Goal: Entertainment & Leisure: Consume media (video, audio)

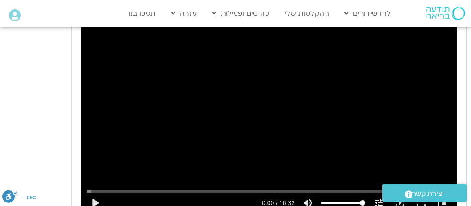
scroll to position [581, 0]
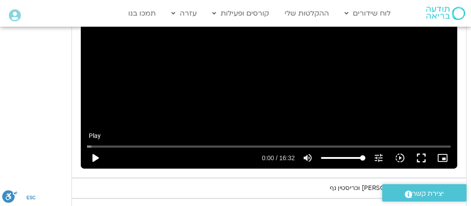
click at [96, 168] on button "play_arrow" at bounding box center [94, 157] width 21 height 21
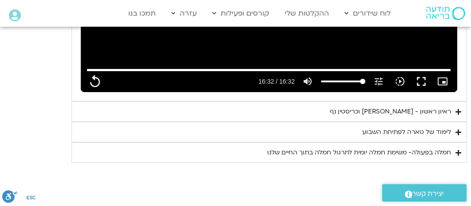
scroll to position [670, 0]
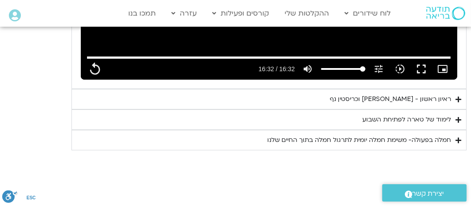
click at [428, 104] on div "ראיון ראשון - [PERSON_NAME] וכריסטין נף" at bounding box center [391, 99] width 121 height 11
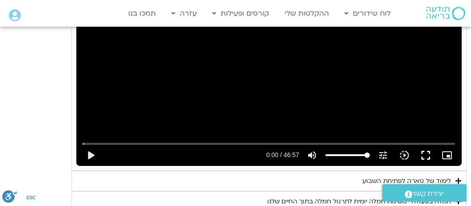
scroll to position [847, 0]
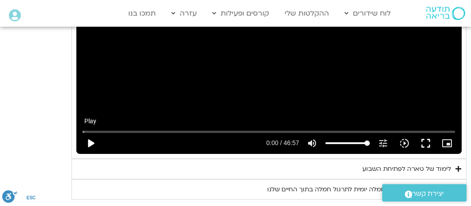
click at [90, 154] on button "play_arrow" at bounding box center [90, 142] width 21 height 21
type input "992.52"
type input "0.006559"
type input "992.52"
type input "0.106133"
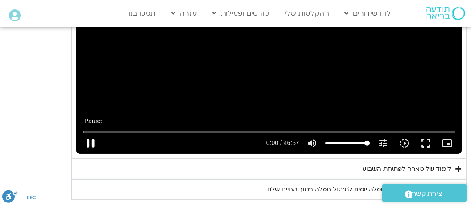
type input "992.52"
type input "0.232073"
type input "992.52"
type input "0.35764"
type input "992.52"
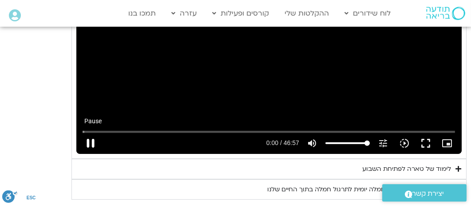
type input "0.483258"
type input "992.52"
type input "0.60825"
type input "992.52"
type input "0.734184"
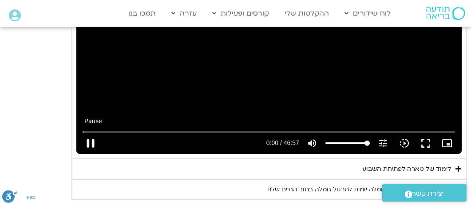
type input "992.52"
type input "0.860304"
type input "992.52"
type input "0.986203"
type input "992.52"
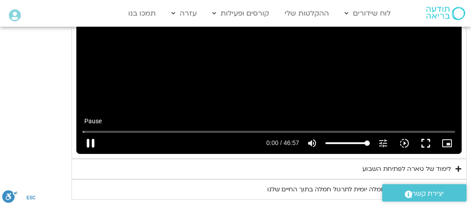
type input "1.112796"
type input "992.52"
type input "1.239455"
type input "992.52"
type input "1.366303"
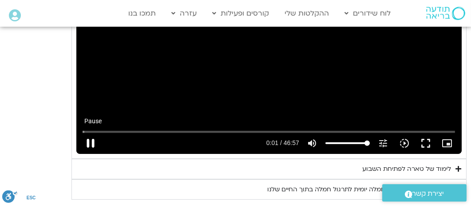
type input "992.52"
type input "1.494829"
type input "992.52"
type input "1.624739"
type input "992.52"
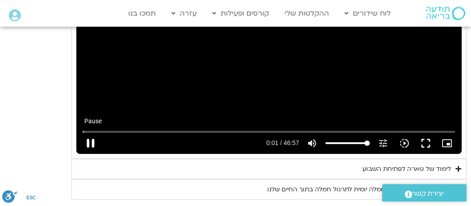
type input "1.750949"
type input "992.52"
type input "1.876236"
type input "992.52"
type input "2.002676"
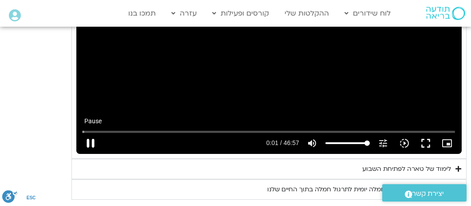
type input "992.52"
type input "2.128981"
type input "992.52"
type input "2.256516"
type input "992.52"
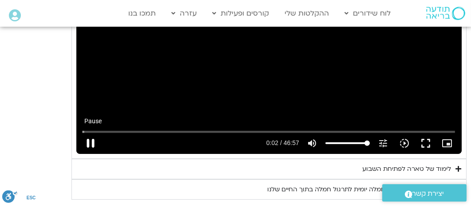
type input "2.383378"
type input "992.52"
type input "2.509198"
type input "992.52"
type input "2.636852"
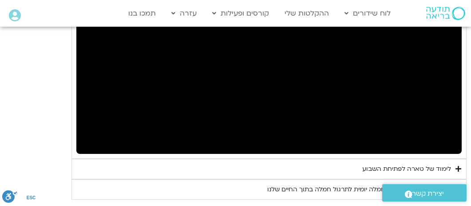
type input "992.52"
type input "4.91168"
type input "992.52"
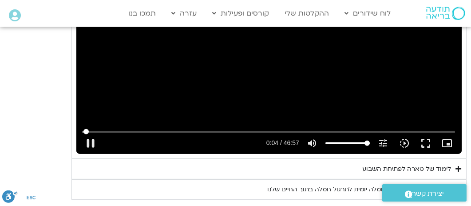
type input "5.027687"
type input "992.52"
type input "5.179038"
type input "992.52"
type input "5.312158"
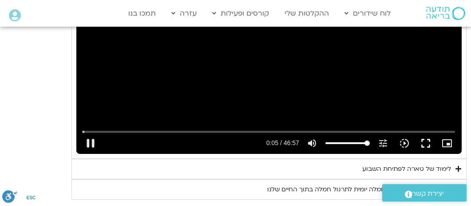
type input "992.52"
type input "5.428367"
type input "992.52"
type input "5.528209"
type input "992.52"
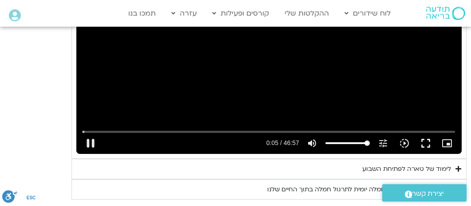
type input "5.678204"
type input "992.52"
type input "5.778369"
type input "992.52"
type input "5.860385"
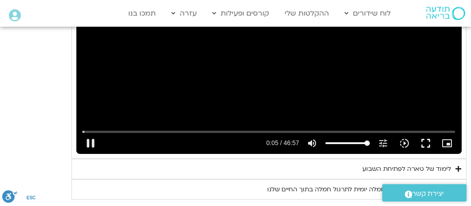
type input "992.52"
type input "6.061621"
type input "992.52"
type input "6.115652"
type input "992.52"
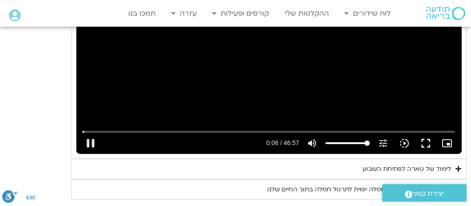
type input "6.242809"
type input "992.52"
type input "6.368643"
type input "992.52"
type input "6.49418"
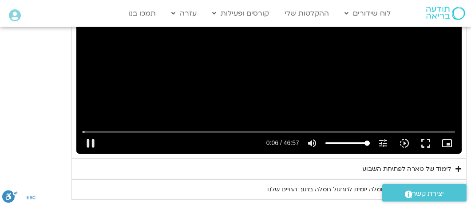
type input "992.52"
type input "6.620939"
type input "992.52"
type input "6.746038"
type input "992.52"
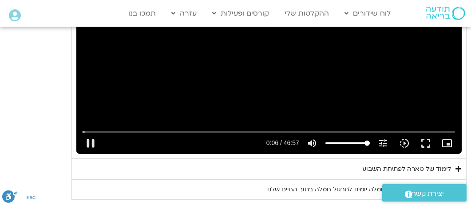
type input "6.873798"
type input "992.52"
type input "7.001082"
type input "992.52"
type input "7.127244"
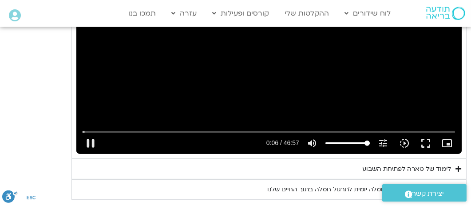
type input "992.52"
type input "7.253152"
type input "992.52"
type input "7.37929"
type input "992.52"
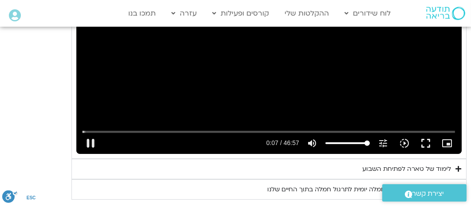
type input "7.505585"
type input "992.52"
type input "8.017194"
type input "992.52"
type input "8.097834"
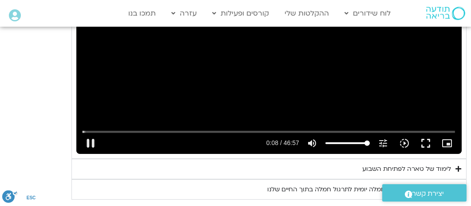
type input "992.52"
type input "8.223308"
type input "992.52"
type input "8.349372"
type input "992.52"
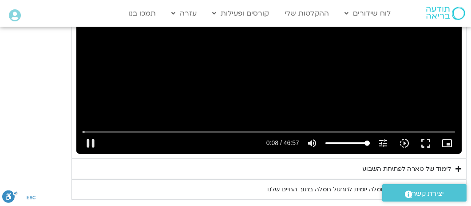
type input "8.476856"
type input "992.52"
type input "8.604233"
type input "992.52"
type input "8.731035"
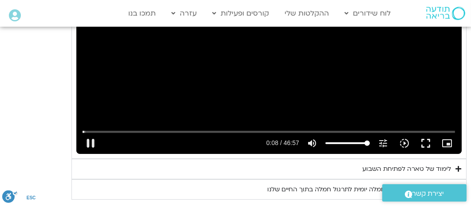
type input "992.52"
type input "8.856319"
type input "992.52"
type input "8.981406"
type input "992.52"
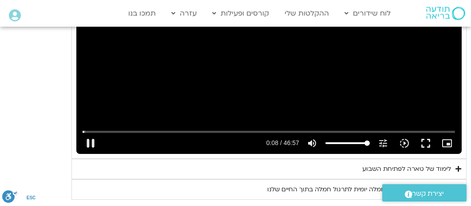
type input "9.107621"
type input "992.52"
type input "9.233849"
type input "992.52"
type input "9.360358"
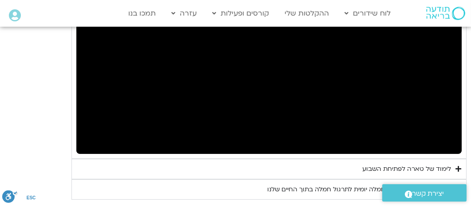
type input "992.52"
click at [373, 72] on div "Skip Ad 11:12 pause 0:09 / 46:57 volume_up Mute tune Resolution Auto 720p slow_…" at bounding box center [269, 44] width 386 height 217
type input "9.872967"
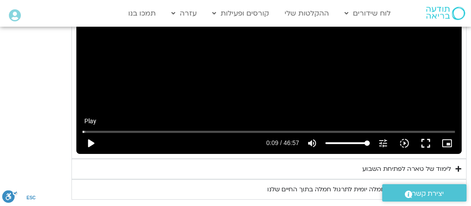
type input "992.52"
click at [92, 153] on button "play_arrow" at bounding box center [90, 142] width 21 height 21
type input "9.94"
type input "992.52"
type input "9.953471"
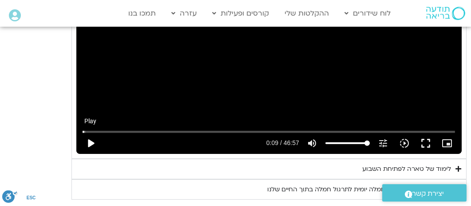
type input "992.52"
type input "10.075518"
type input "992.52"
type input "10.300964"
type input "992.52"
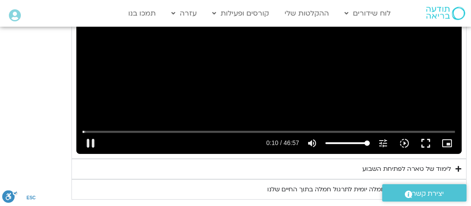
type input "10.347266"
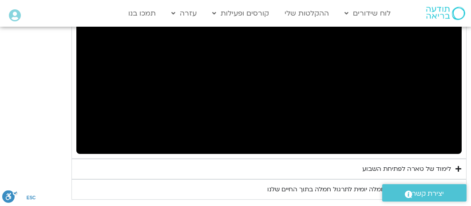
type input "992.52"
type input "11.047787"
type input "992.52"
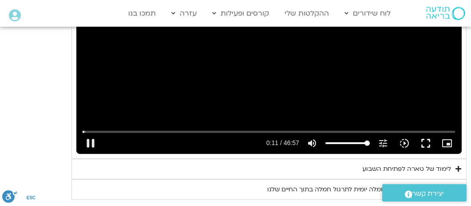
type input "11.197214"
type input "992.52"
type input "11.239204"
type input "992.52"
type input "11.366758"
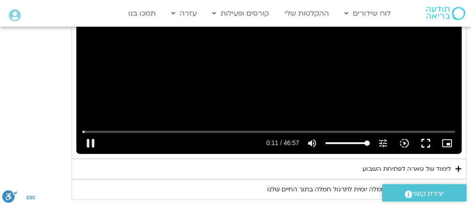
type input "992.52"
type input "11.492631"
type input "992.52"
type input "11.619278"
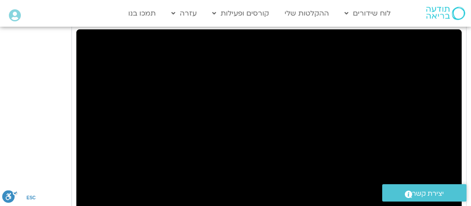
type input "992.52"
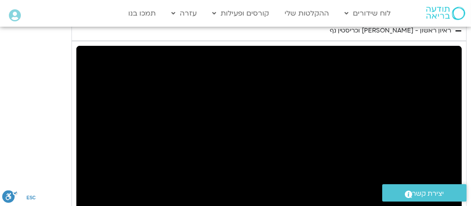
type input "11.744879"
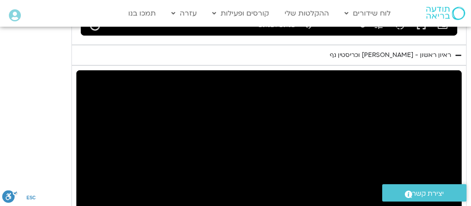
type input "992.52"
type input "12.164084"
type input "992.52"
type input "12.252451"
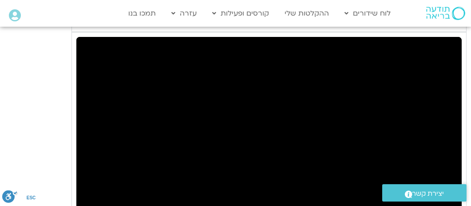
type input "992.52"
type input "12.379084"
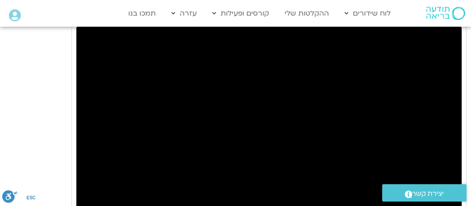
type input "992.52"
type input "12.50593"
type input "992.52"
type input "12.634027"
type input "992.52"
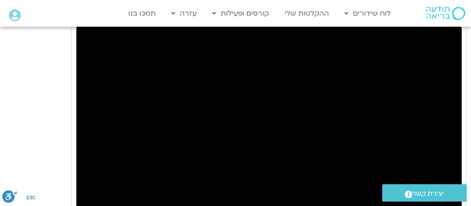
type input "12.761532"
type input "992.52"
type input "12.890979"
type input "992.52"
type input "13.017302"
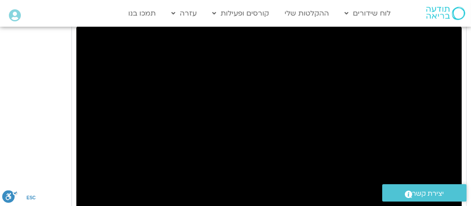
type input "992.52"
type input "13.144483"
type input "992.52"
type input "13.27158"
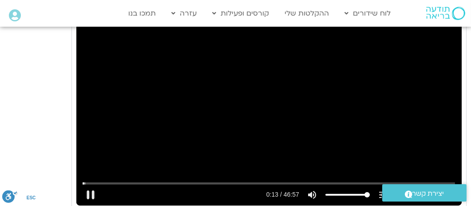
scroll to position [803, 0]
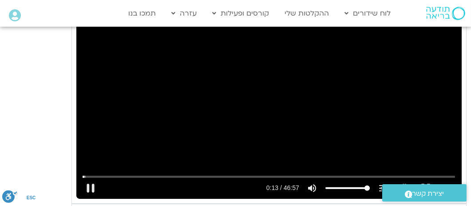
type input "992.52"
type input "13.397654"
type input "992.52"
type input "13.52354"
type input "992.52"
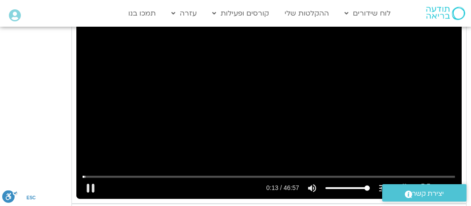
type input "13.648718"
type input "992.52"
type input "13.78029"
type input "992.52"
type input "13.905661"
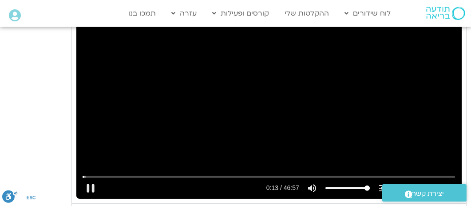
type input "992.52"
type input "14.034507"
type input "992.52"
type input "14.160882"
type input "992.52"
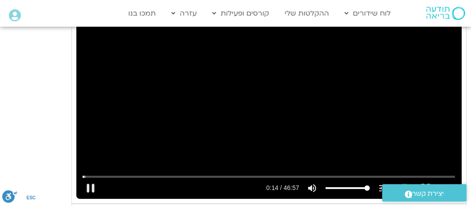
type input "14.286597"
type input "992.52"
type input "14.412904"
type input "992.52"
type input "14.539053"
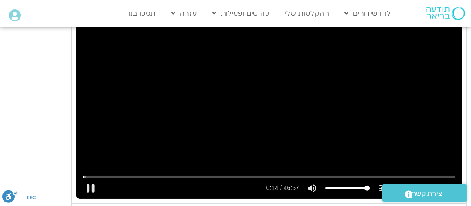
type input "992.52"
type input "14.665307"
type input "992.52"
type input "14.790997"
type input "992.52"
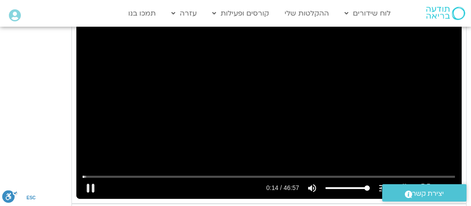
type input "14.917804"
type input "992.52"
type input "15.044946"
type input "992.52"
type input "15.170427"
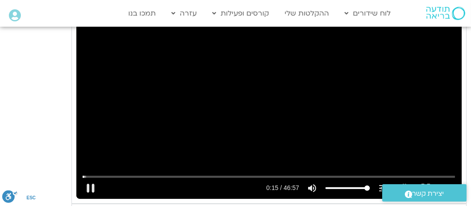
type input "992.52"
type input "15.299675"
type input "992.52"
type input "15.42927"
type input "992.52"
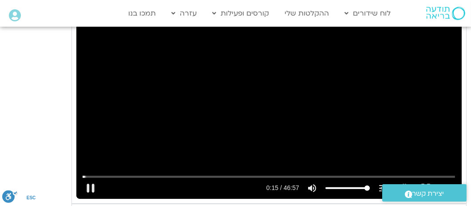
type input "15.555887"
type input "992.52"
type input "15.682514"
type input "992.52"
type input "15.808635"
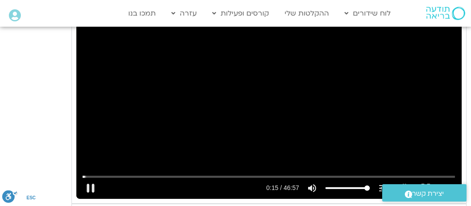
type input "992.52"
type input "15.935735"
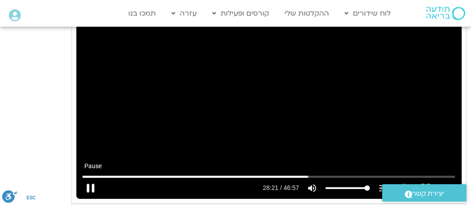
click at [96, 197] on button "pause" at bounding box center [90, 187] width 21 height 21
